Goal: Task Accomplishment & Management: Manage account settings

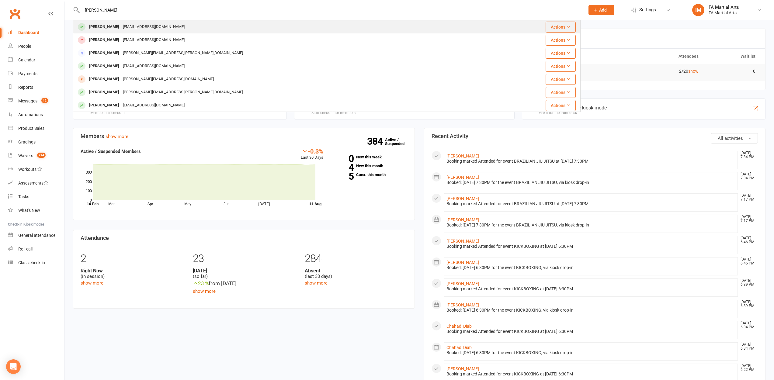
type input "[PERSON_NAME]"
click at [151, 29] on div "[EMAIL_ADDRESS][DOMAIN_NAME]" at bounding box center [153, 26] width 65 height 9
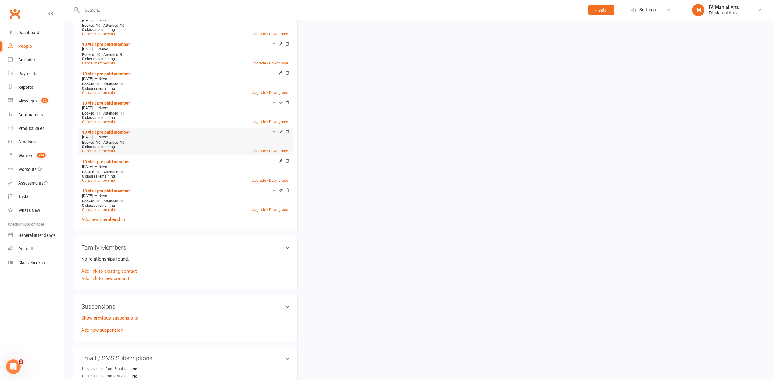
scroll to position [1249, 0]
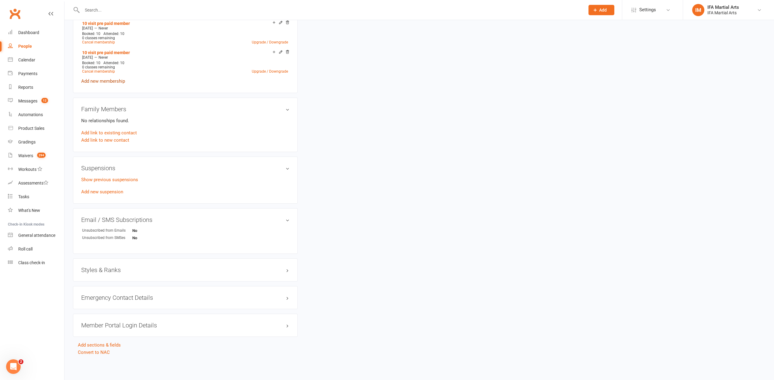
click at [99, 81] on link "Add new membership" at bounding box center [103, 80] width 44 height 5
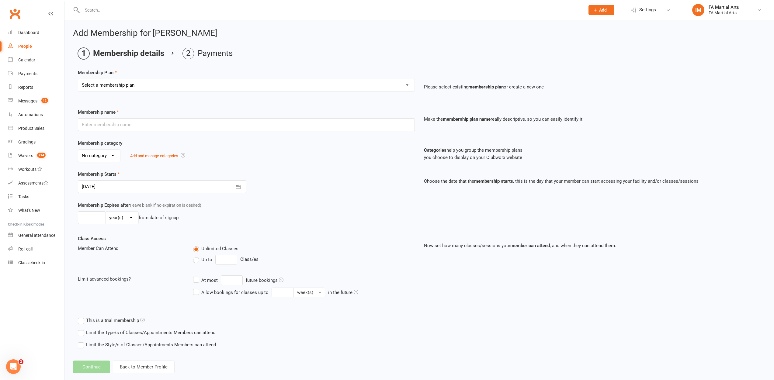
click at [158, 89] on select "Select a membership plan Create new Membership Plan IFA MEMBERSHIP FEE Casual v…" at bounding box center [246, 85] width 336 height 12
select select "3"
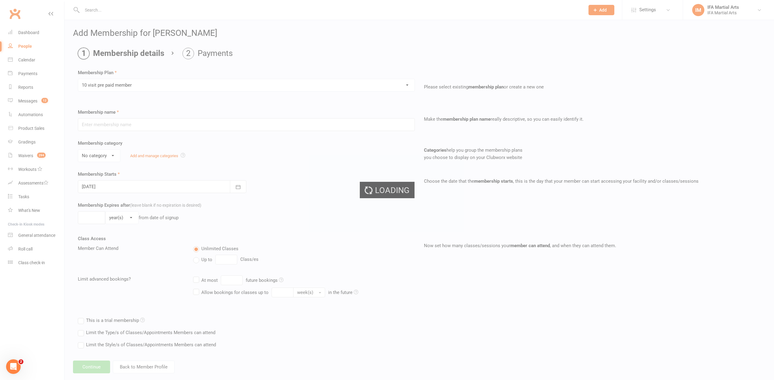
type input "10 visit pre paid member"
select select "2"
type input "0"
type input "10"
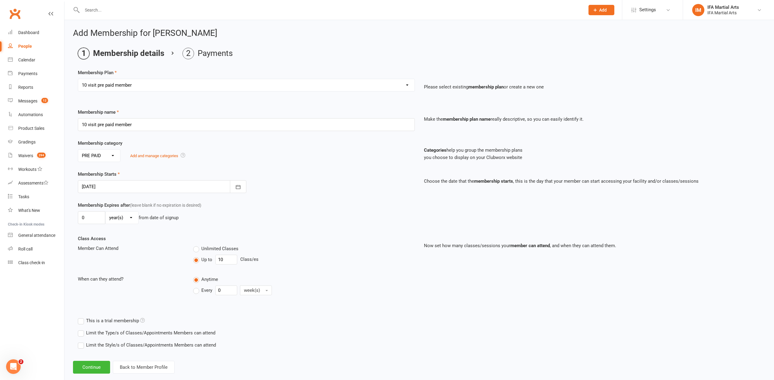
scroll to position [11, 0]
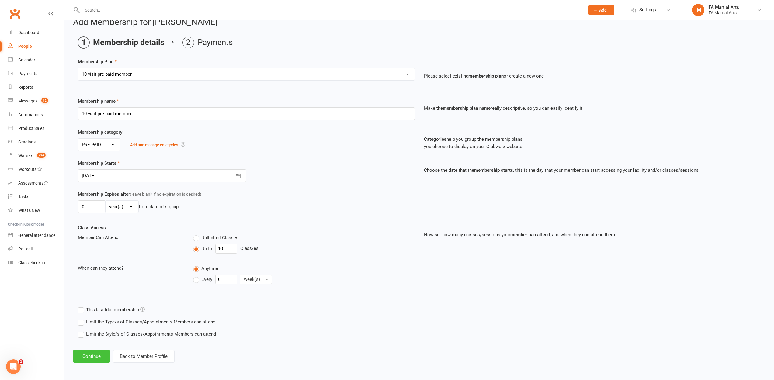
click at [99, 359] on button "Continue" at bounding box center [91, 356] width 37 height 13
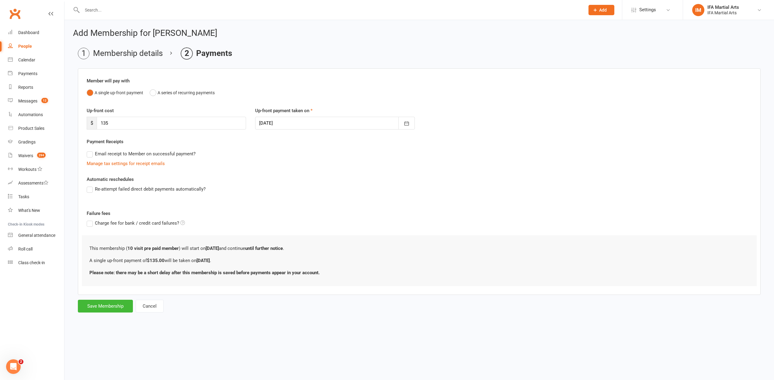
scroll to position [0, 0]
click at [117, 307] on button "Save Membership" at bounding box center [105, 306] width 55 height 13
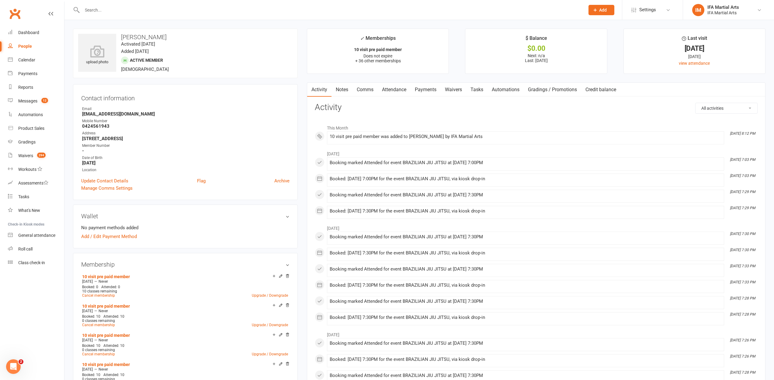
click at [421, 91] on link "Payments" at bounding box center [425, 90] width 30 height 14
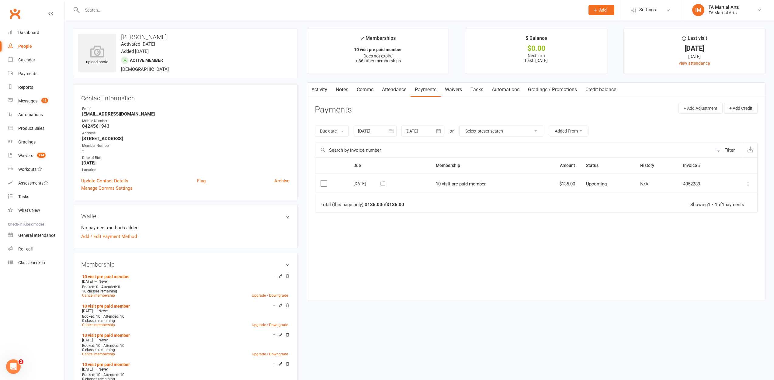
click at [322, 182] on label at bounding box center [324, 183] width 8 height 6
click at [322, 180] on input "checkbox" at bounding box center [322, 180] width 4 height 0
click at [748, 184] on icon at bounding box center [748, 184] width 6 height 6
click at [713, 209] on link "Mark as Paid (POS)" at bounding box center [721, 208] width 60 height 12
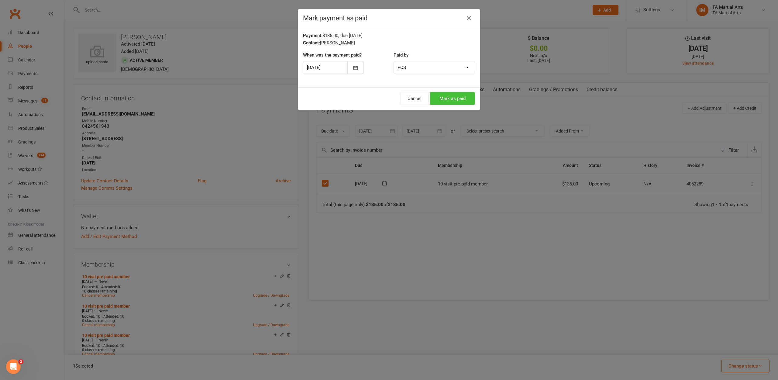
click at [461, 96] on button "Mark as paid" at bounding box center [452, 98] width 45 height 13
